Goal: Task Accomplishment & Management: Use online tool/utility

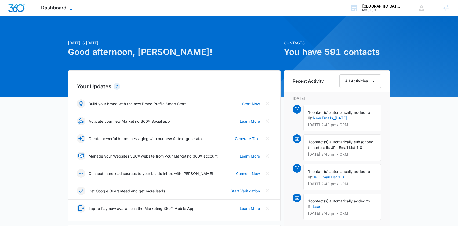
click at [68, 7] on icon at bounding box center [71, 9] width 6 height 6
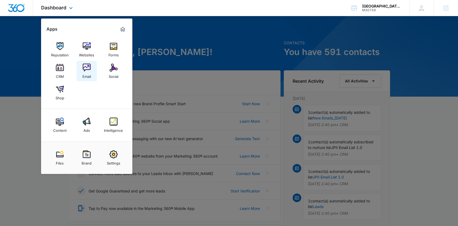
click at [88, 70] on img at bounding box center [87, 68] width 8 height 8
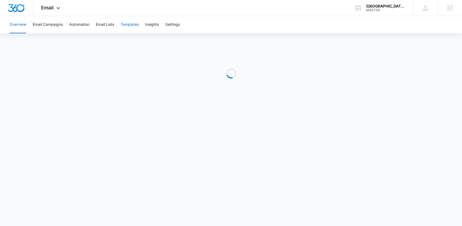
click at [139, 25] on button "Templates" at bounding box center [129, 24] width 18 height 17
